Goal: Task Accomplishment & Management: Use online tool/utility

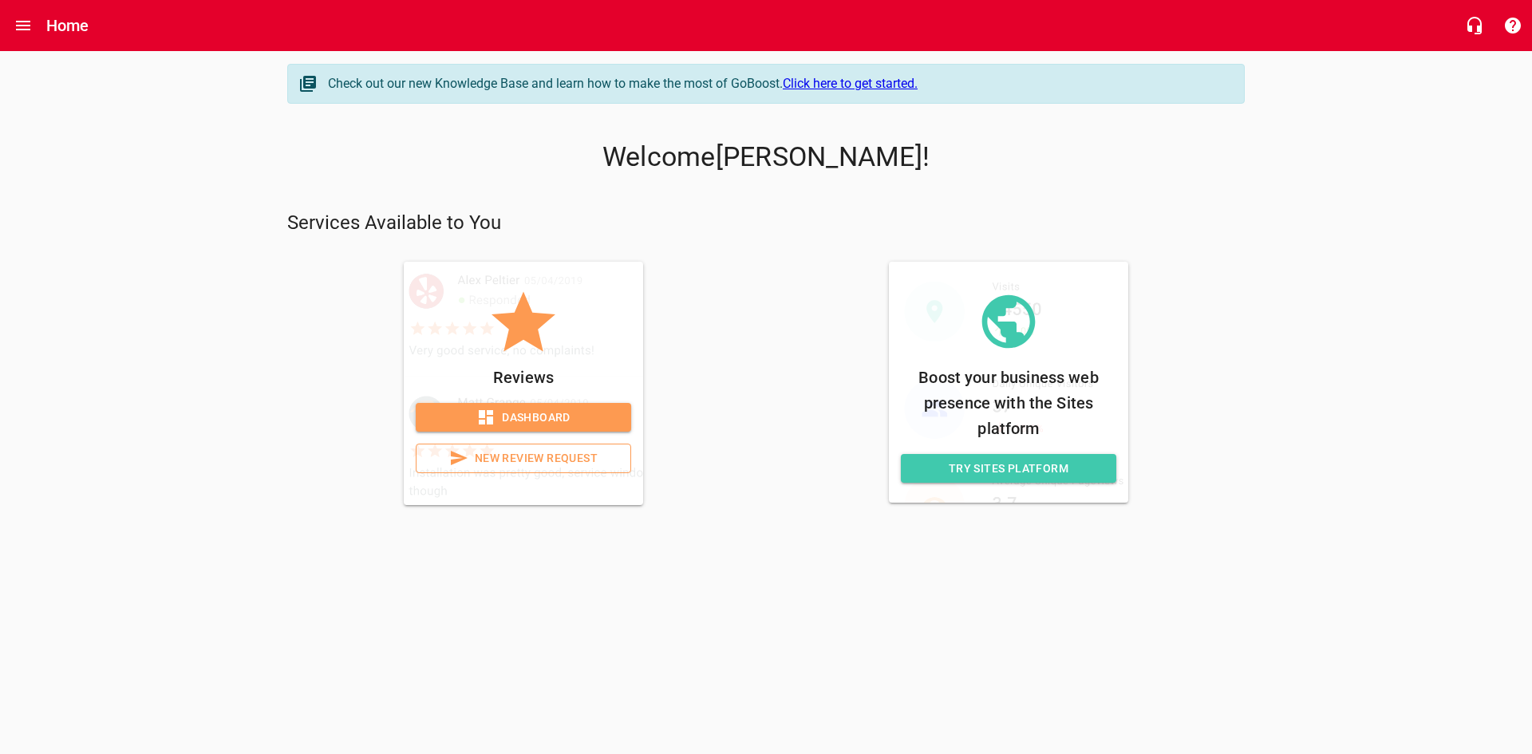
click at [519, 411] on span "Dashboard" at bounding box center [524, 418] width 190 height 20
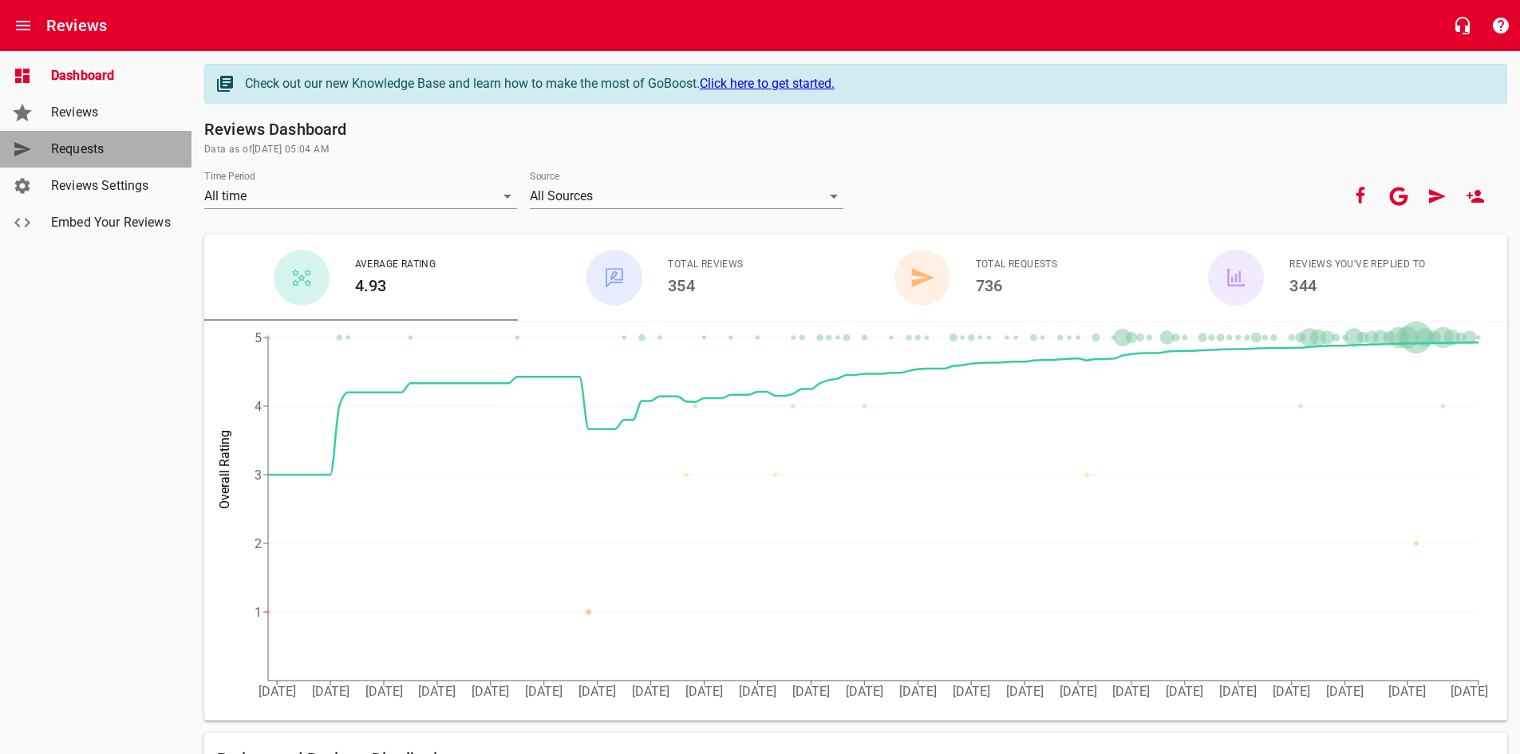
click at [70, 145] on span "Requests" at bounding box center [111, 149] width 121 height 19
